Goal: Browse casually

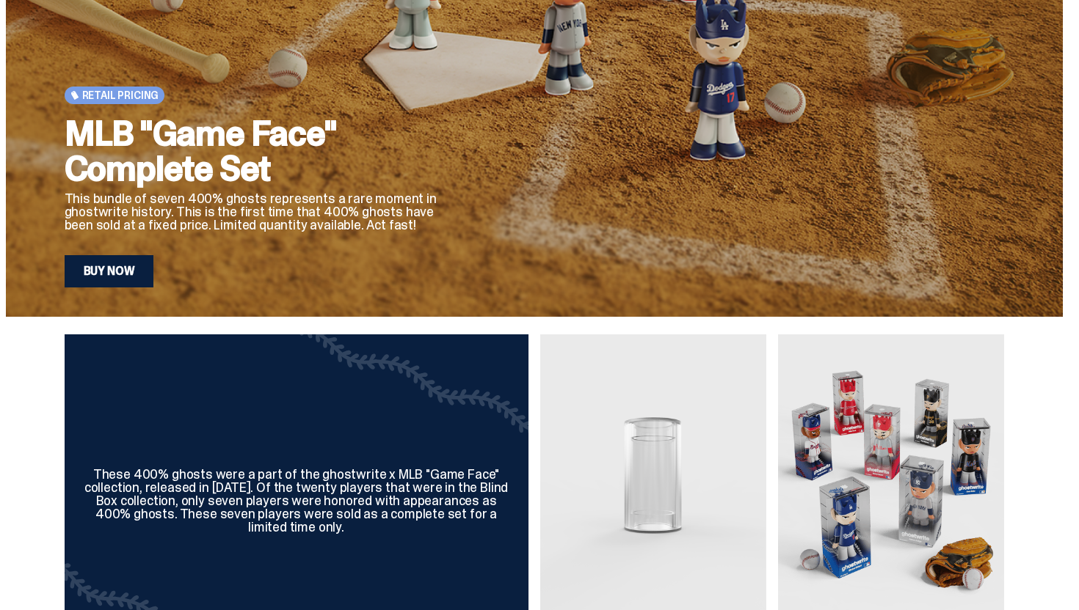
scroll to position [220, 0]
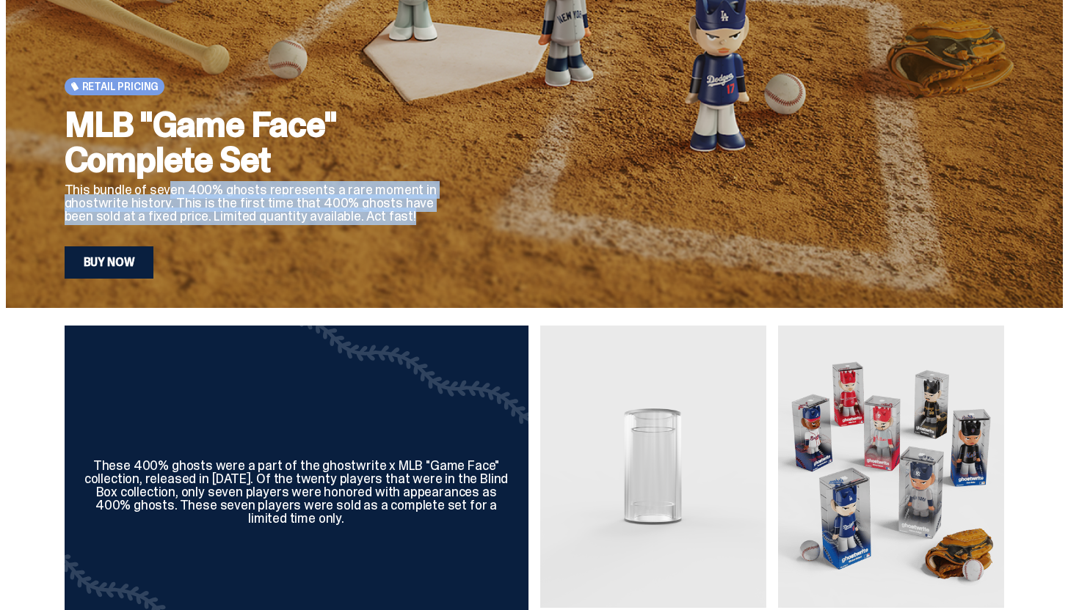
drag, startPoint x: 430, startPoint y: 217, endPoint x: 171, endPoint y: 191, distance: 260.4
click at [171, 191] on p "This bundle of seven 400% ghosts represents a rare moment in ghostwrite history…" at bounding box center [256, 203] width 382 height 40
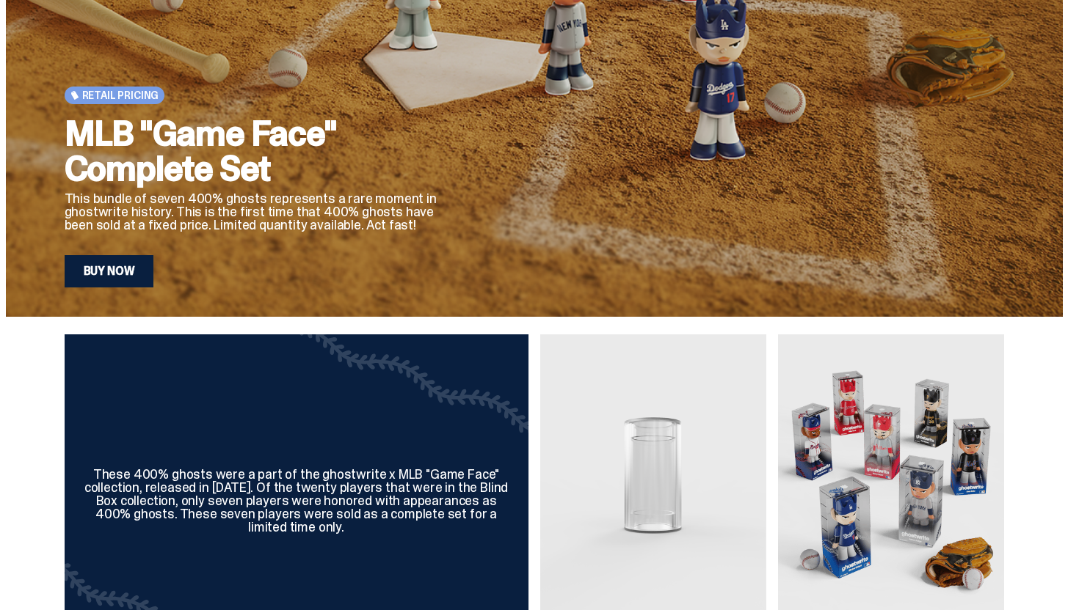
scroll to position [0, 0]
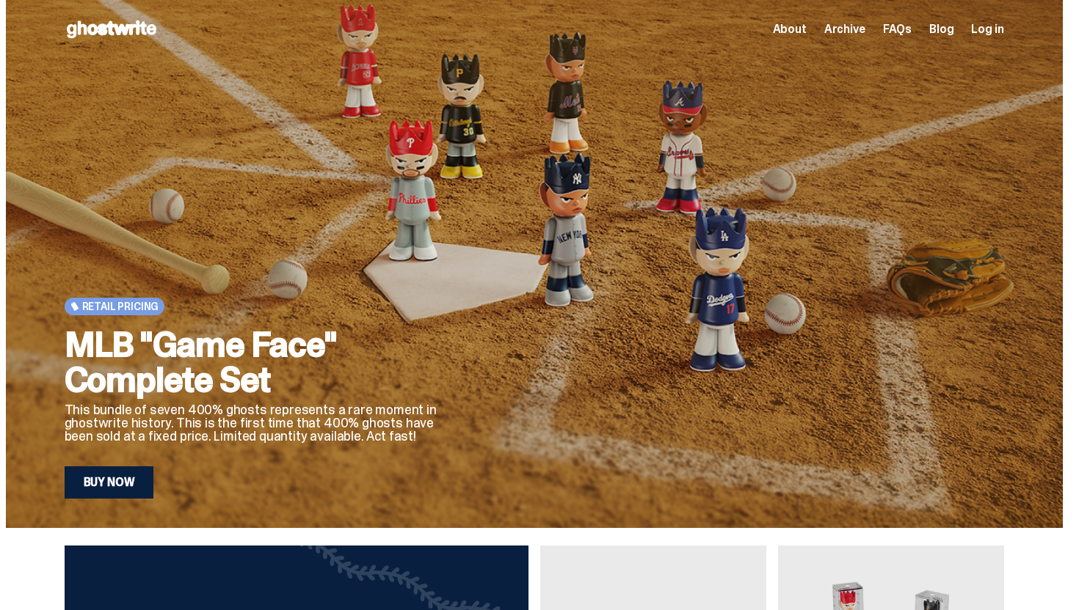
click at [806, 34] on span "About" at bounding box center [790, 29] width 34 height 12
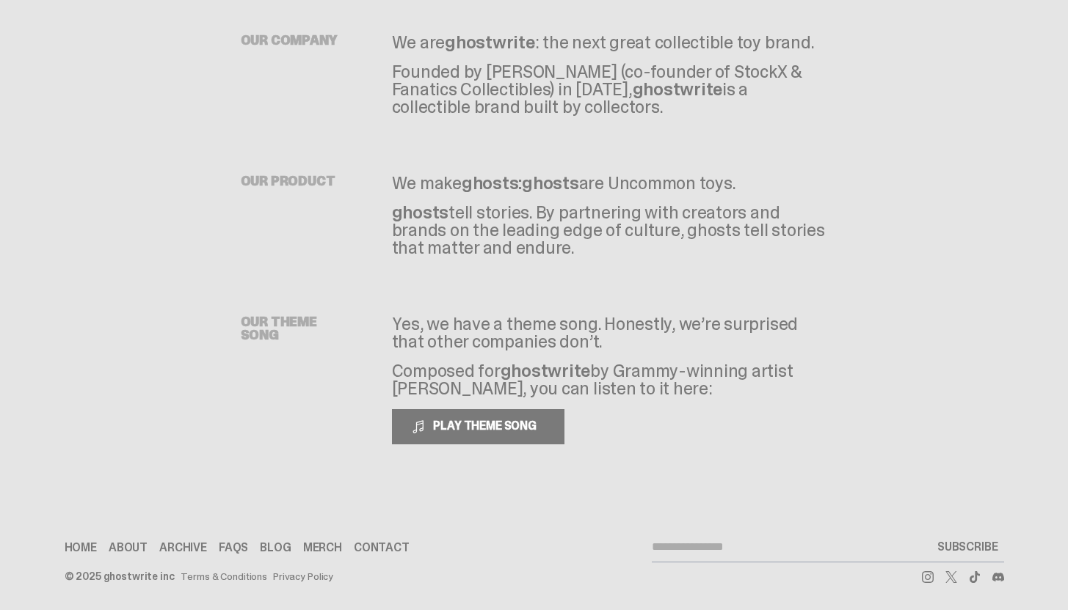
scroll to position [86, 0]
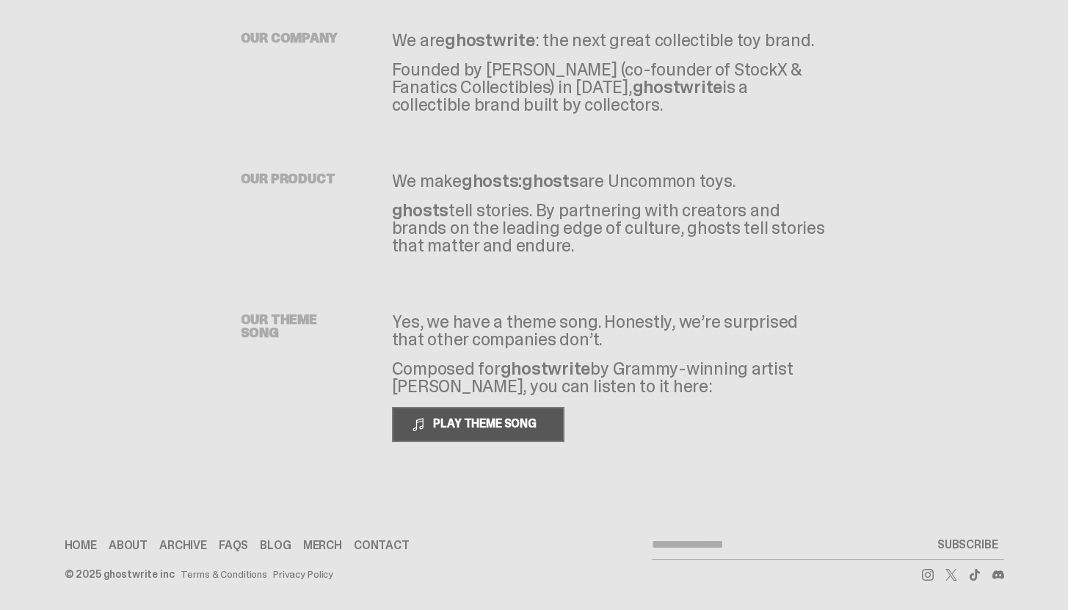
click at [479, 422] on span "PLAY THEME SONG" at bounding box center [486, 423] width 118 height 15
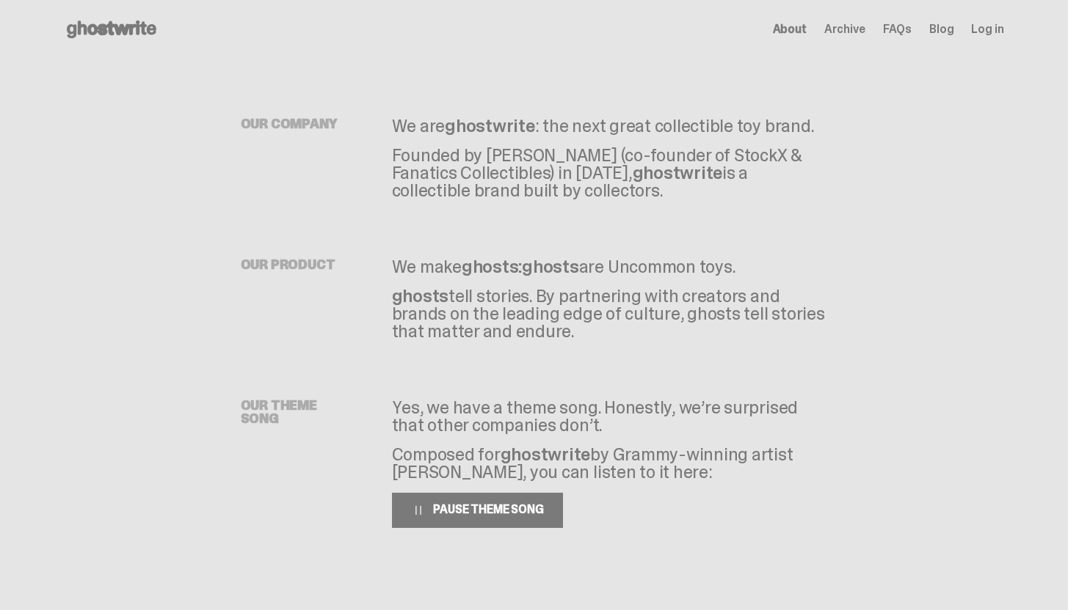
click at [953, 23] on link "Blog" at bounding box center [941, 29] width 24 height 12
